Goal: Check status: Check status

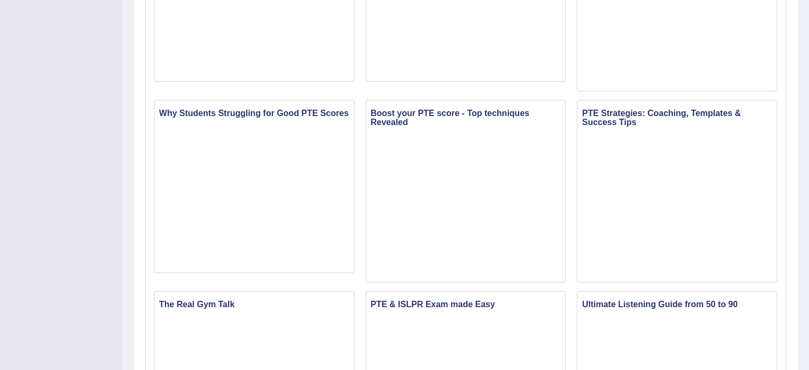
scroll to position [414, 0]
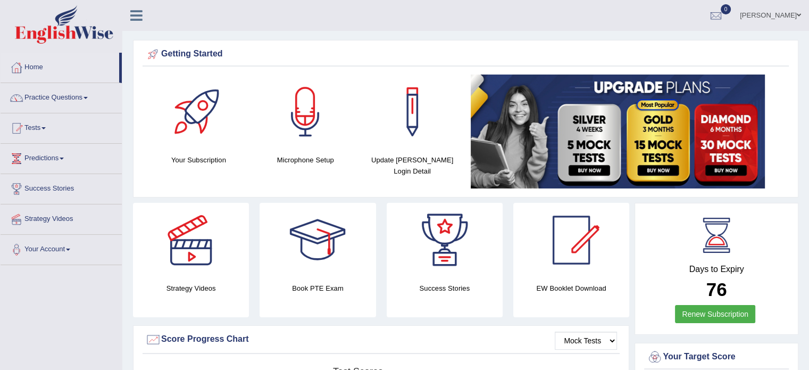
click at [47, 131] on link "Tests" at bounding box center [61, 126] width 121 height 27
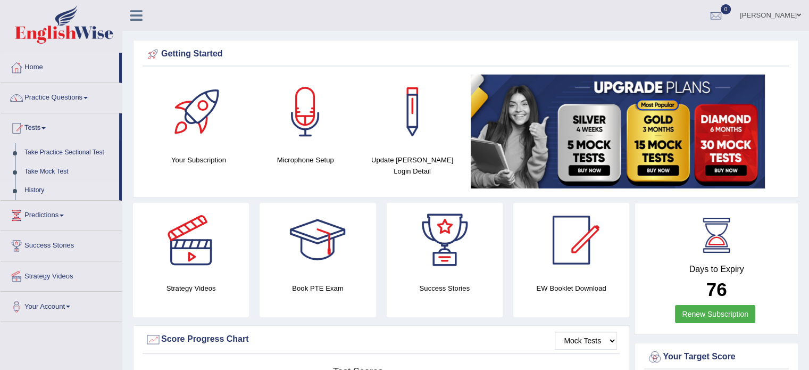
click at [44, 182] on link "History" at bounding box center [69, 190] width 99 height 19
